Goal: Find contact information: Find contact information

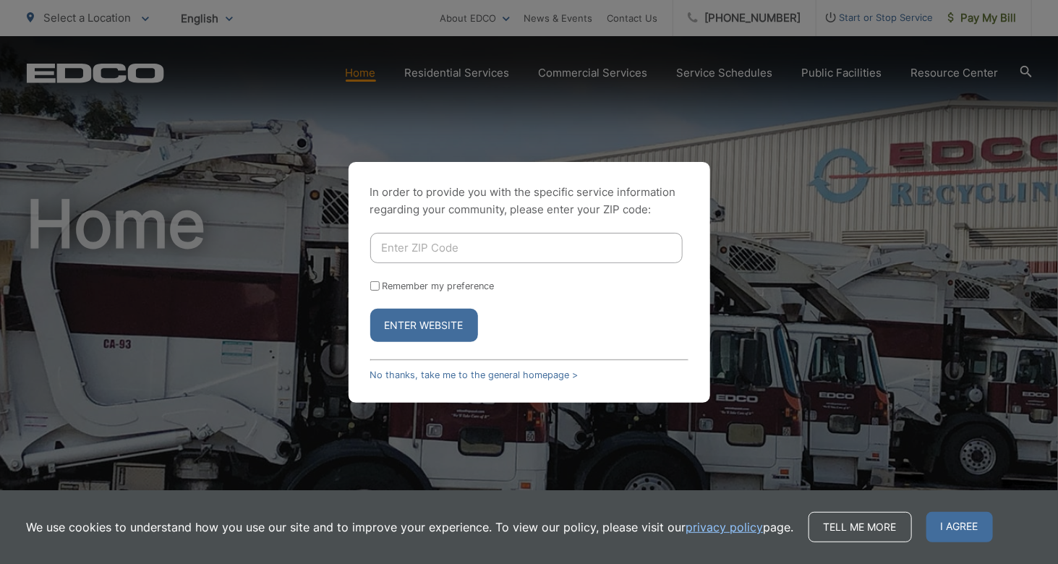
click at [420, 248] on input "Enter ZIP Code" at bounding box center [526, 248] width 313 height 30
type input "92084"
click at [428, 328] on button "Enter Website" at bounding box center [424, 325] width 108 height 33
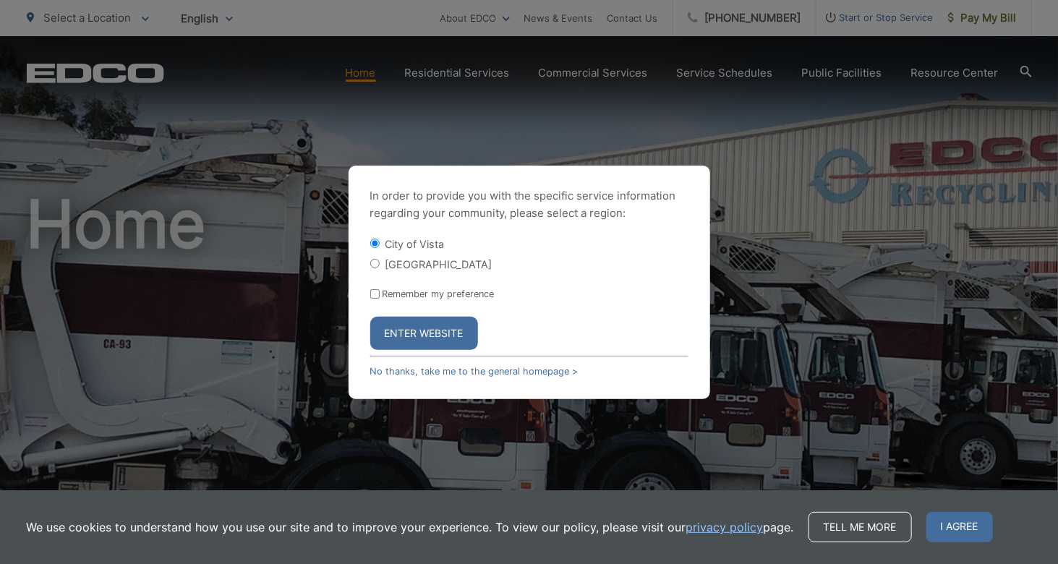
click at [428, 328] on button "Enter Website" at bounding box center [424, 333] width 108 height 33
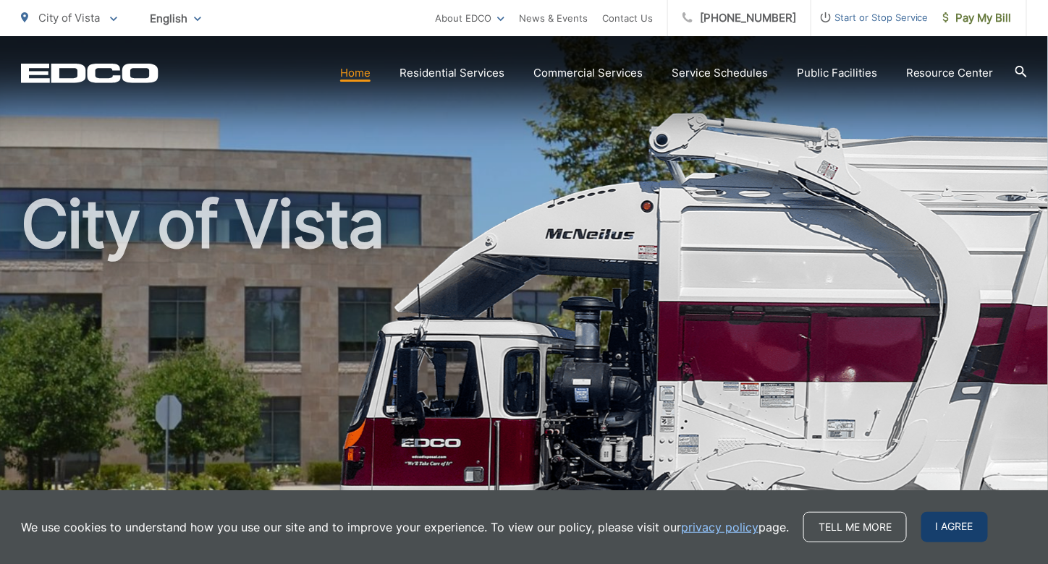
click at [946, 522] on span "I agree" at bounding box center [954, 527] width 67 height 30
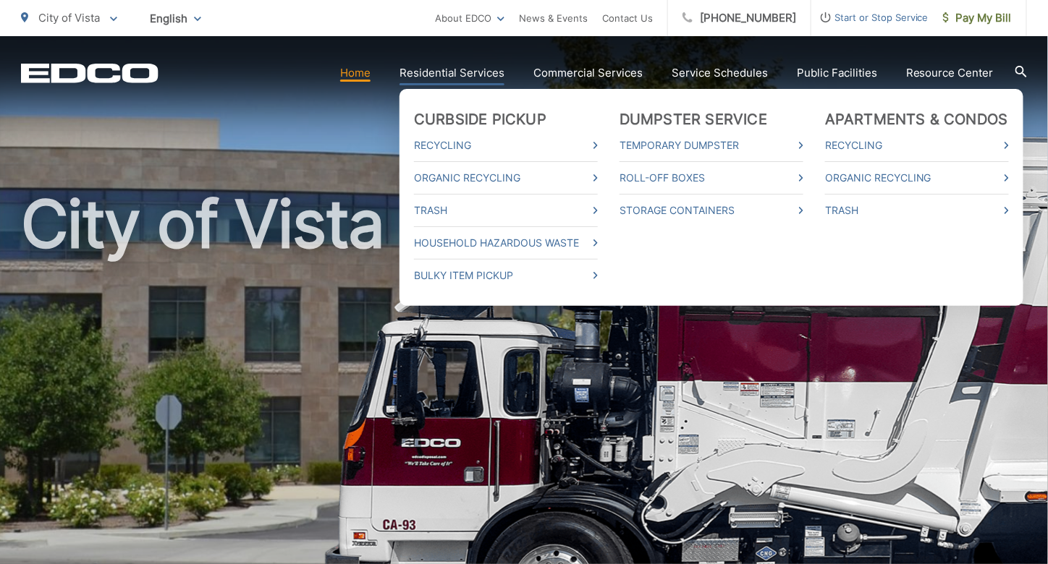
click at [469, 71] on link "Residential Services" at bounding box center [451, 72] width 105 height 17
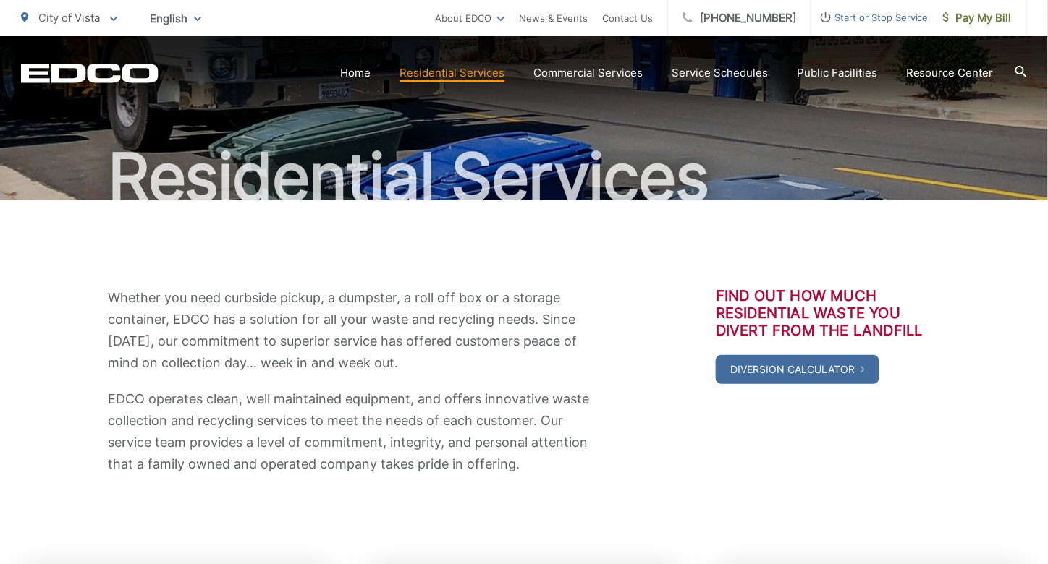
scroll to position [88, 0]
click at [653, 19] on link "Contact Us" at bounding box center [627, 17] width 51 height 17
